Goal: Information Seeking & Learning: Learn about a topic

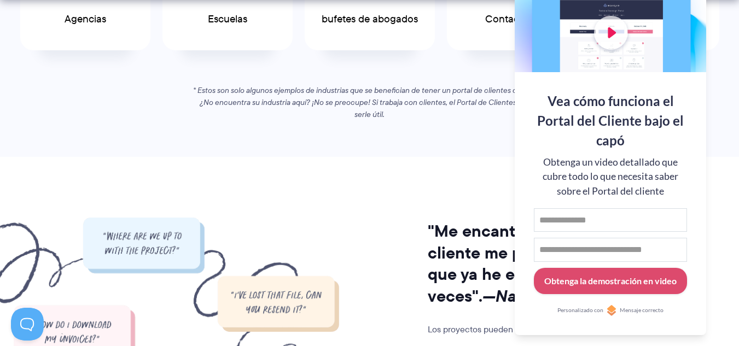
scroll to position [821, 0]
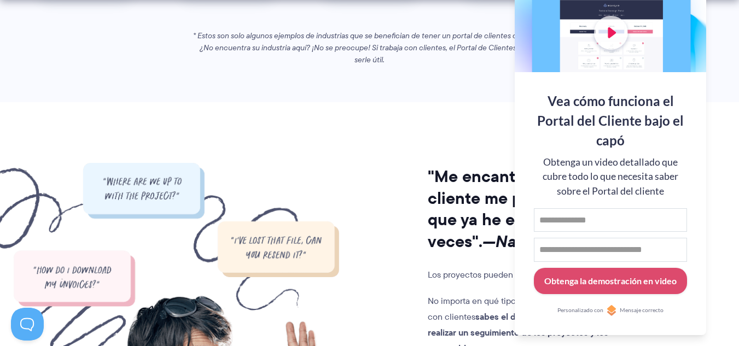
click at [450, 221] on font ""Me encanta cuando un cliente me pide un archivo que ya he enviado tres veces"." at bounding box center [529, 209] width 202 height 90
click at [696, 78] on div "Vea cómo funciona el Portal del Cliente bajo el capó Obtenga un video detallado…" at bounding box center [611, 203] width 192 height 263
click at [659, 305] on link "Personalizado con Mensaje correcto" at bounding box center [610, 310] width 153 height 11
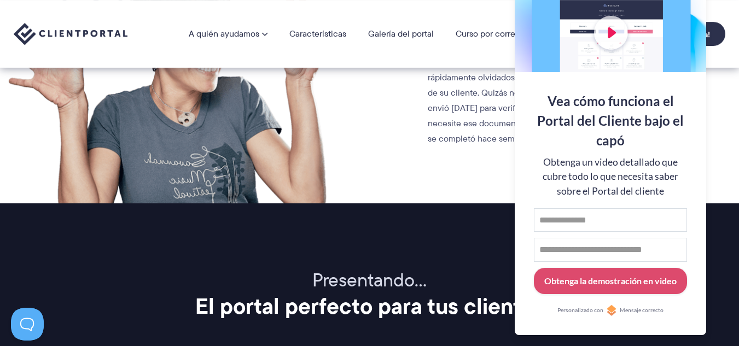
scroll to position [1094, 0]
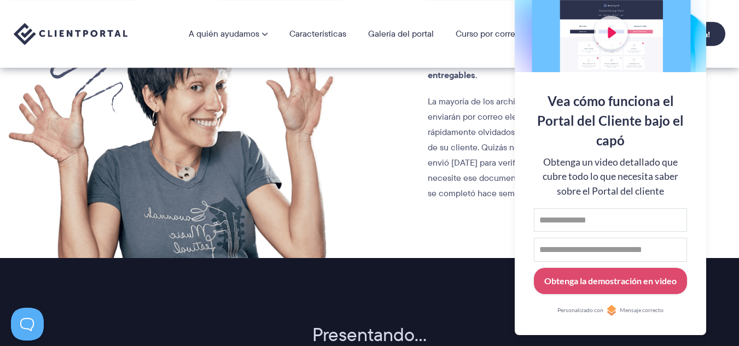
click at [525, 207] on div "Vea cómo funciona el Portal del Cliente bajo el capó Obtenga un video detallado…" at bounding box center [611, 203] width 192 height 263
click at [589, 273] on button "Obtenga la demostración en video" at bounding box center [610, 281] width 153 height 27
click at [596, 284] on font "Obtenga la demostración en video" at bounding box center [611, 281] width 132 height 10
click at [566, 222] on input "Nombre de pila" at bounding box center [610, 221] width 153 height 24
type input "********"
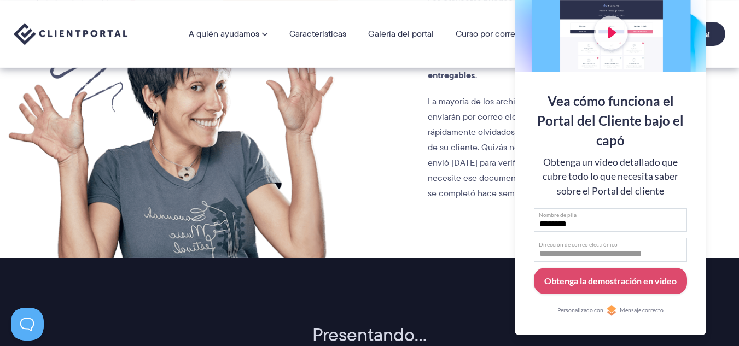
click at [572, 247] on input "Dirección de correo electrónico" at bounding box center [610, 250] width 153 height 24
type input "**********"
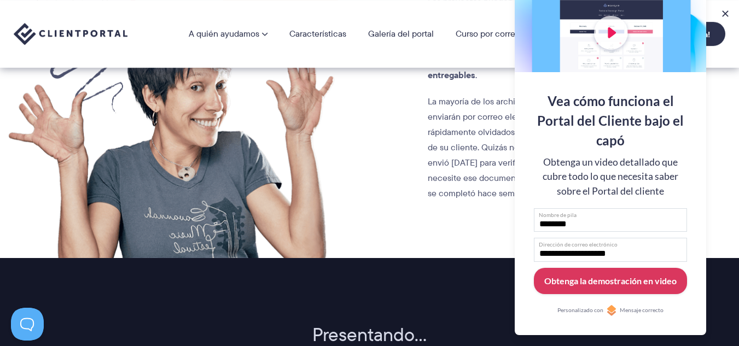
click at [612, 282] on font "Obtenga la demostración en video" at bounding box center [611, 281] width 132 height 10
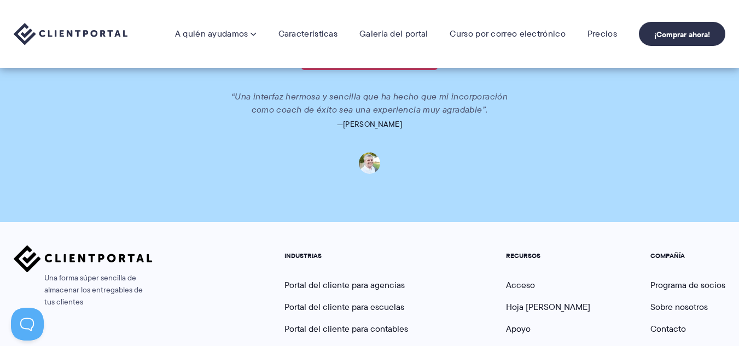
scroll to position [766, 0]
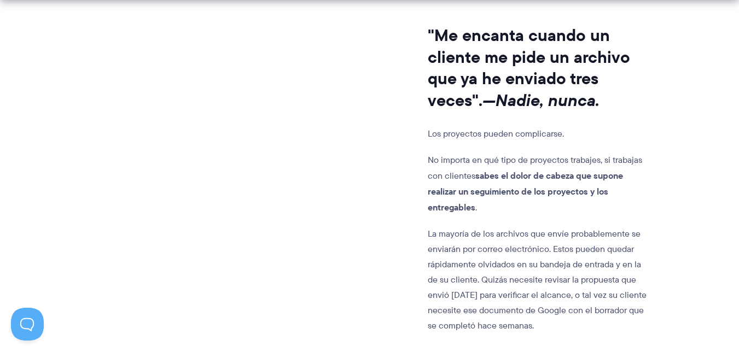
scroll to position [1017, 0]
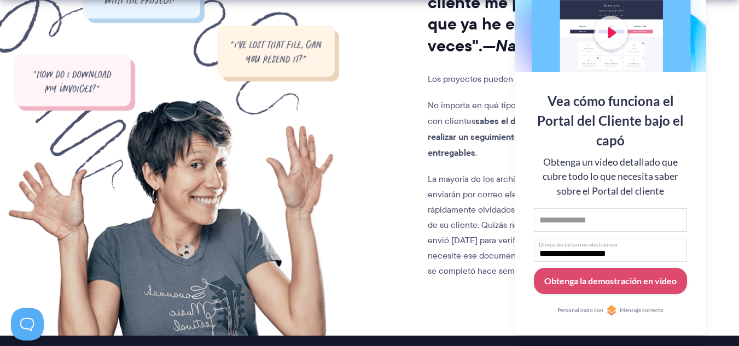
click at [686, 19] on div at bounding box center [611, 1] width 192 height 142
click at [719, 14] on div ""Me encanta cuando un cliente me pide un archivo que ya he enviado tres veces".…" at bounding box center [370, 141] width 712 height 389
click at [723, 15] on button at bounding box center [725, 13] width 11 height 11
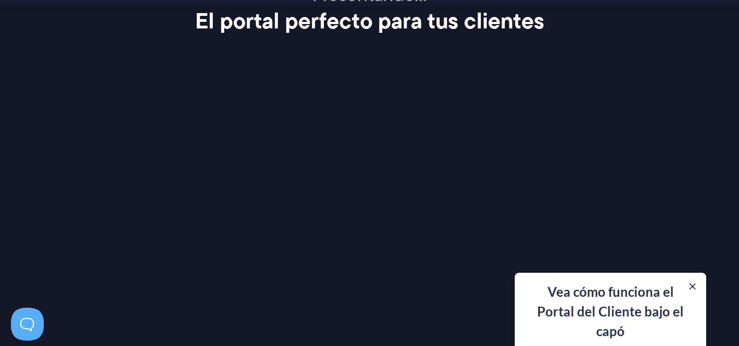
scroll to position [1455, 0]
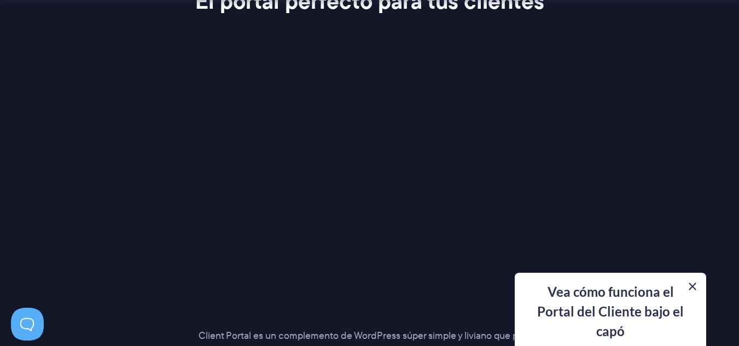
click at [695, 284] on button at bounding box center [692, 286] width 13 height 13
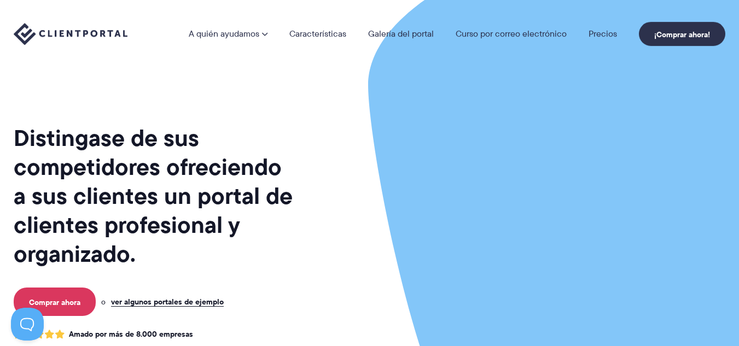
scroll to position [0, 0]
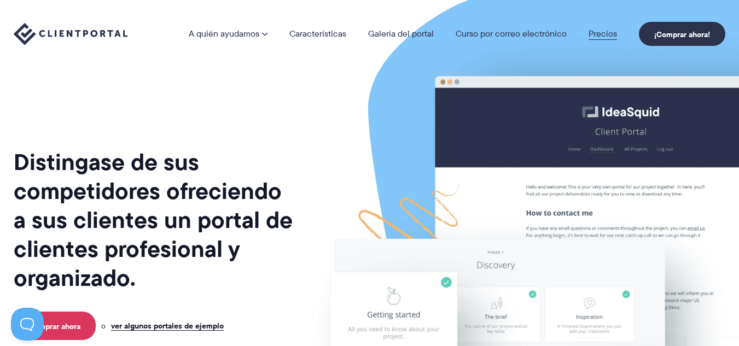
click at [604, 39] on font "Precios" at bounding box center [603, 33] width 28 height 13
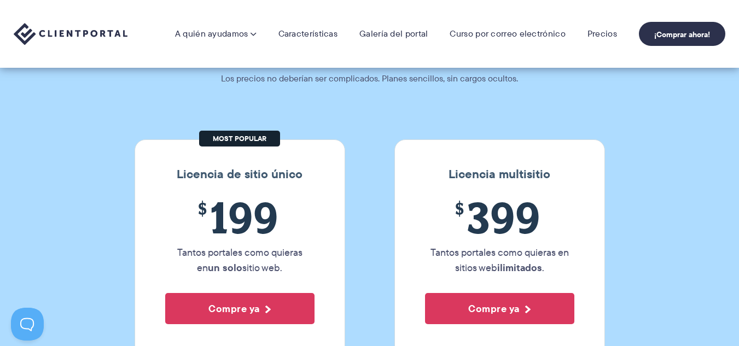
scroll to position [50, 0]
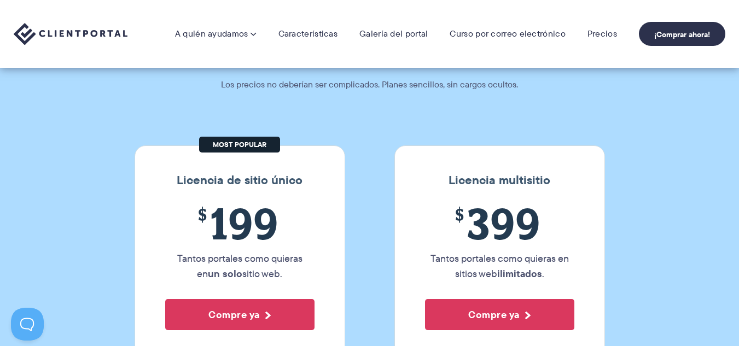
click at [97, 36] on img at bounding box center [71, 34] width 114 height 22
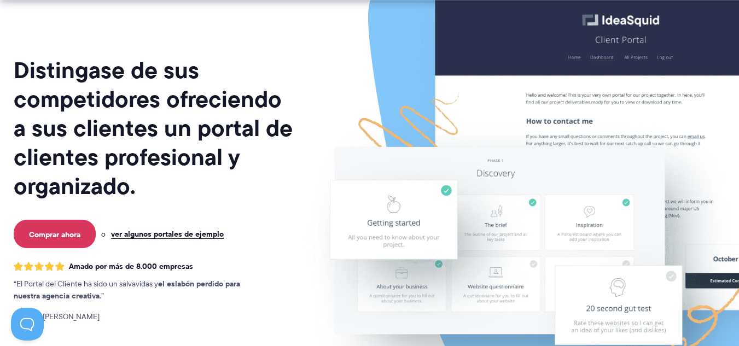
scroll to position [109, 0]
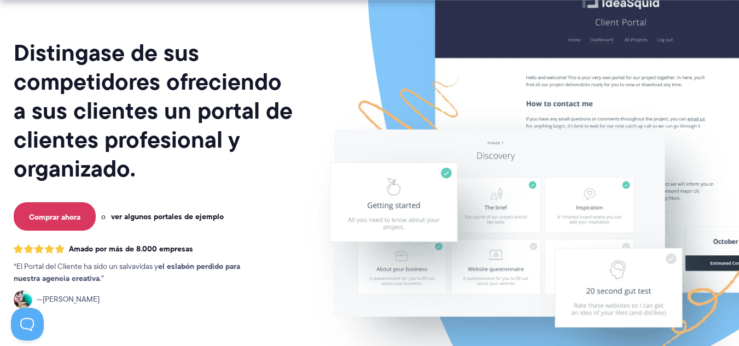
click at [158, 215] on font "ver algunos portales de ejemplo" at bounding box center [167, 217] width 113 height 12
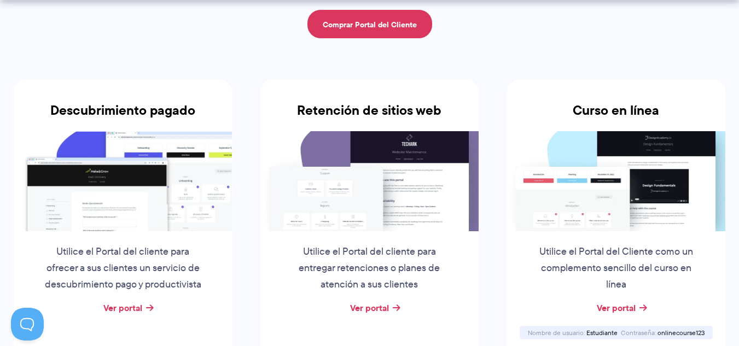
scroll to position [274, 0]
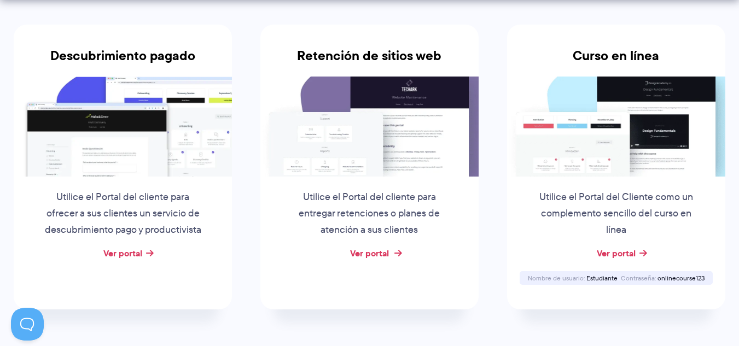
click at [384, 256] on font "Ver portal" at bounding box center [369, 253] width 39 height 13
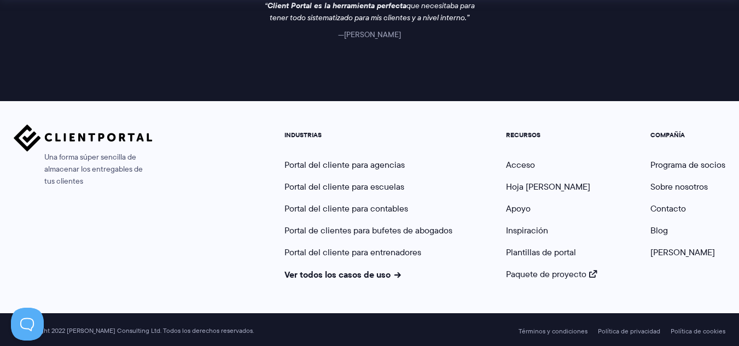
scroll to position [1874, 0]
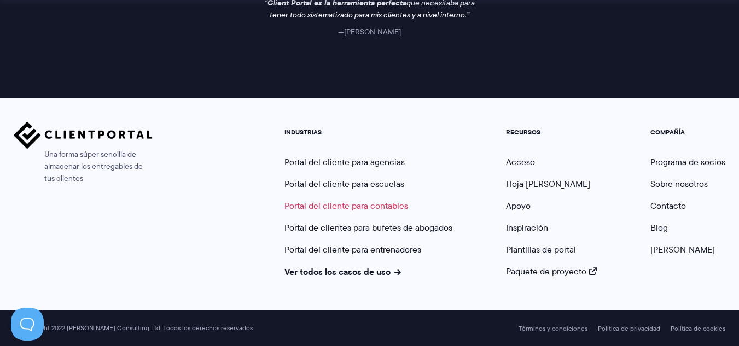
click at [396, 205] on font "Portal del cliente para contables" at bounding box center [347, 206] width 124 height 13
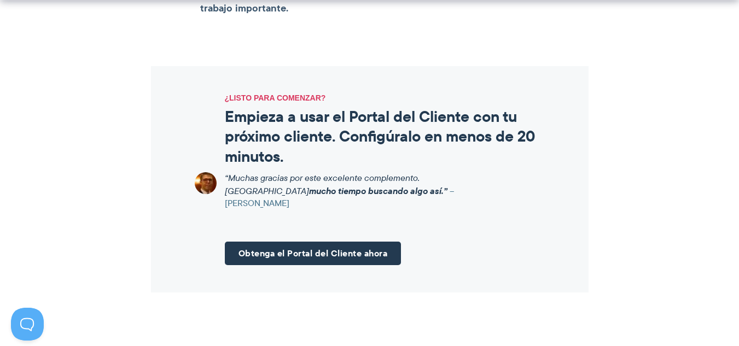
scroll to position [1423, 0]
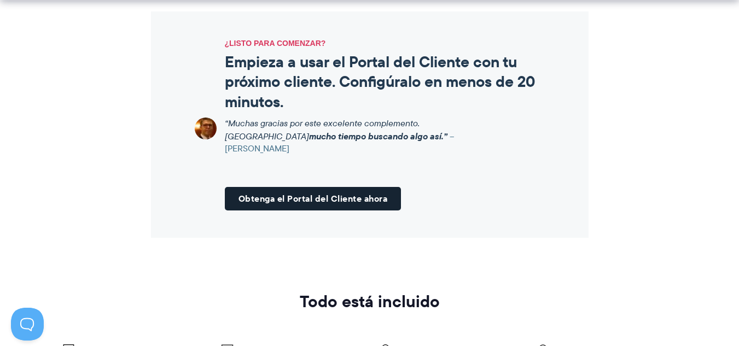
click at [386, 192] on font "Obtenga el Portal del Cliente ahora" at bounding box center [313, 198] width 149 height 13
